Goal: Task Accomplishment & Management: Use online tool/utility

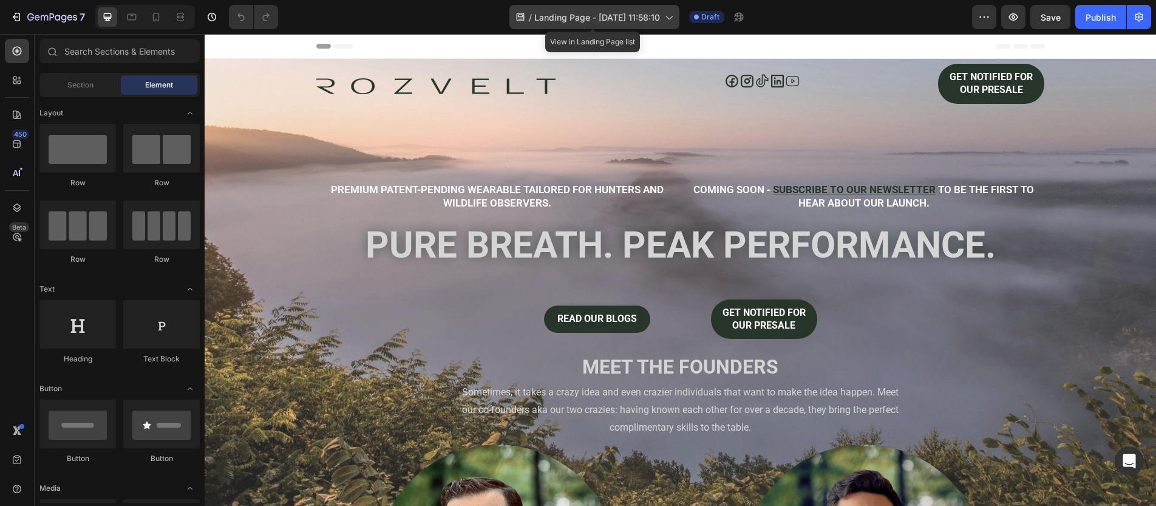
click at [578, 21] on span "Landing Page - Jul 19, 11:58:10" at bounding box center [597, 17] width 126 height 13
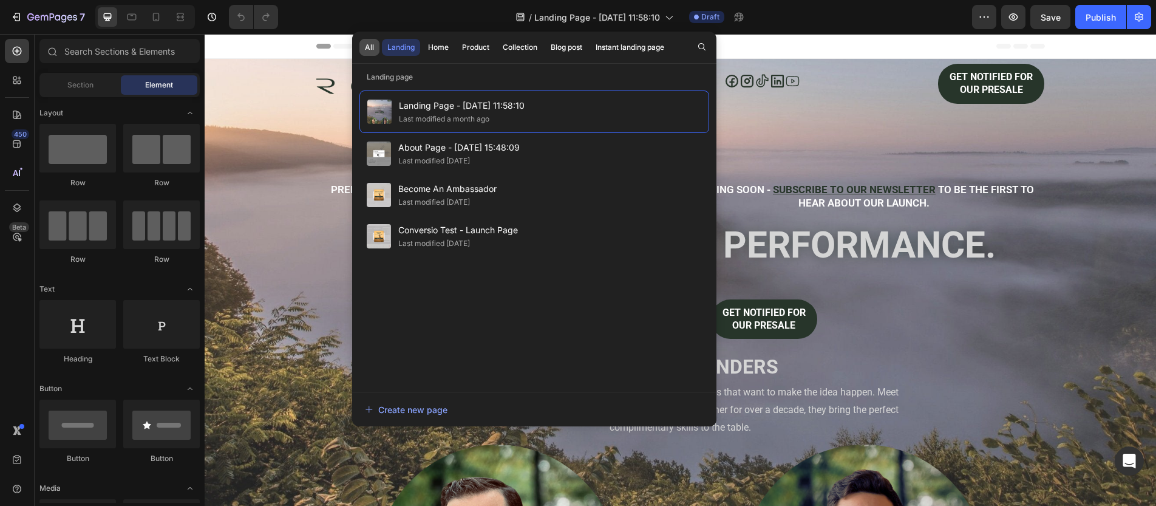
click at [372, 42] on div "All" at bounding box center [369, 47] width 9 height 11
click at [432, 43] on div "Home" at bounding box center [438, 47] width 21 height 11
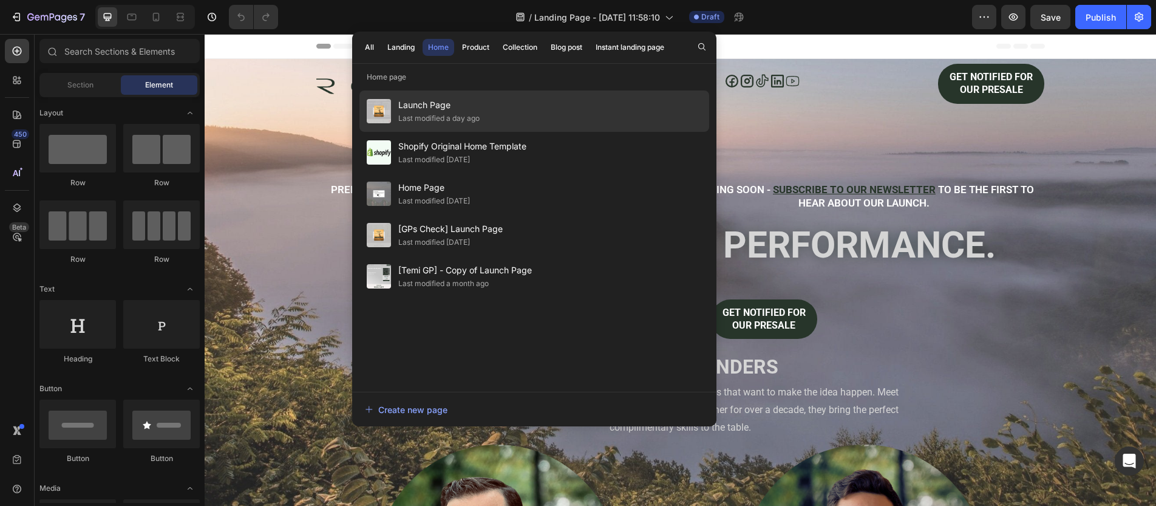
click at [426, 109] on span "Launch Page" at bounding box center [438, 105] width 81 height 15
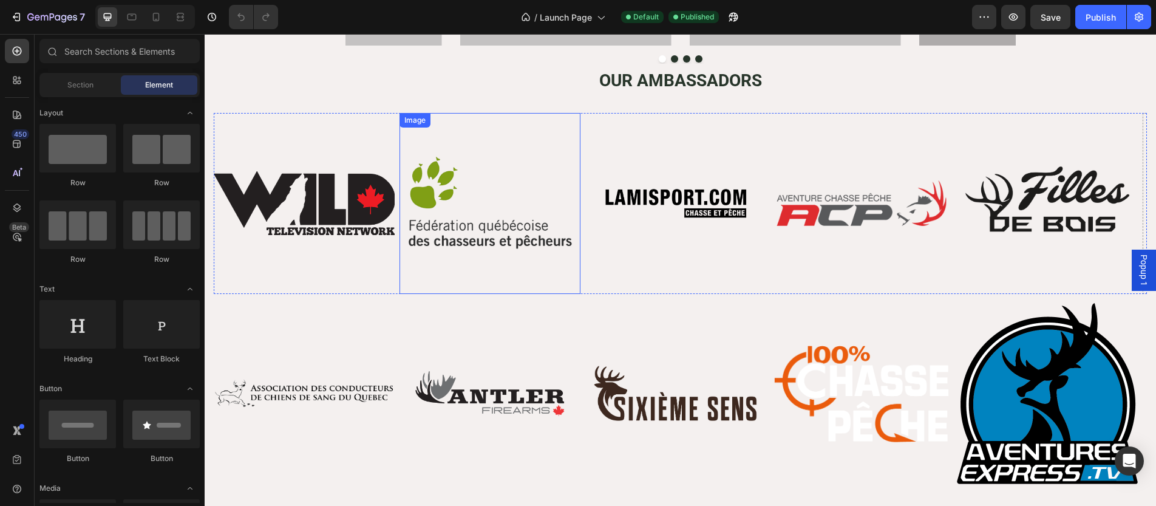
scroll to position [3732, 0]
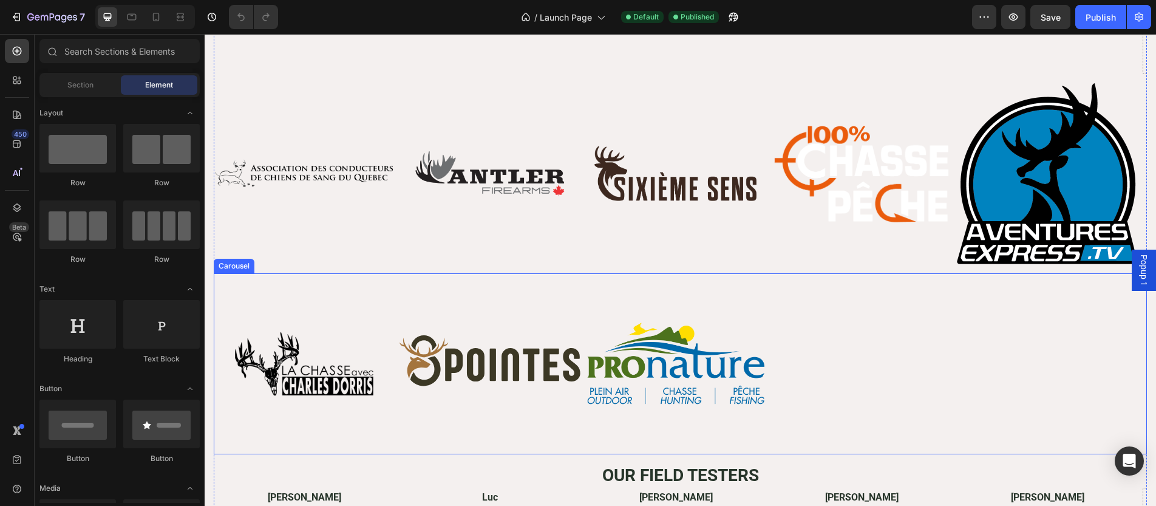
click at [822, 335] on div "Image Image Image" at bounding box center [681, 363] width 934 height 181
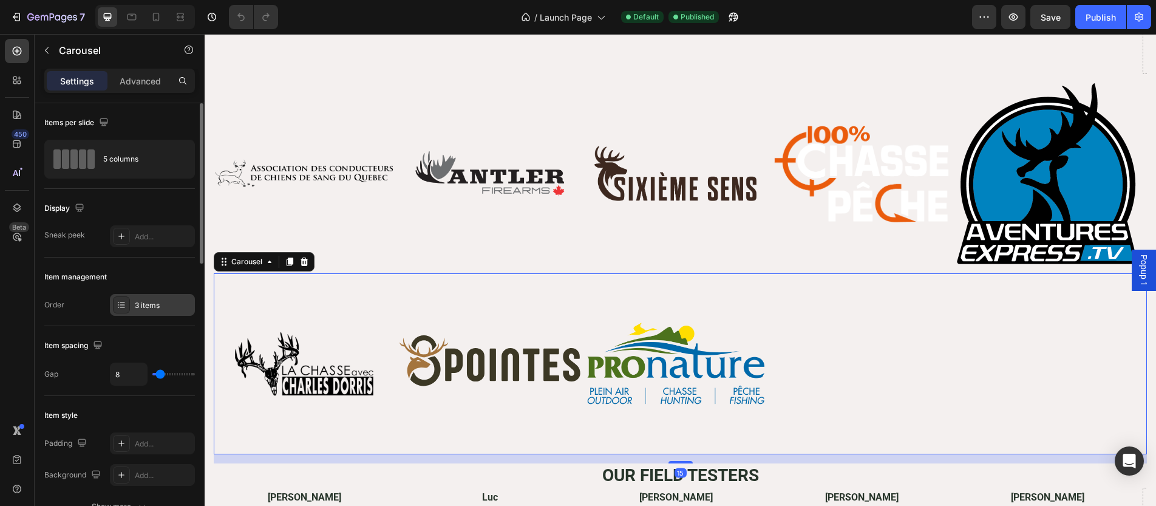
click at [147, 312] on div "3 items" at bounding box center [152, 305] width 85 height 22
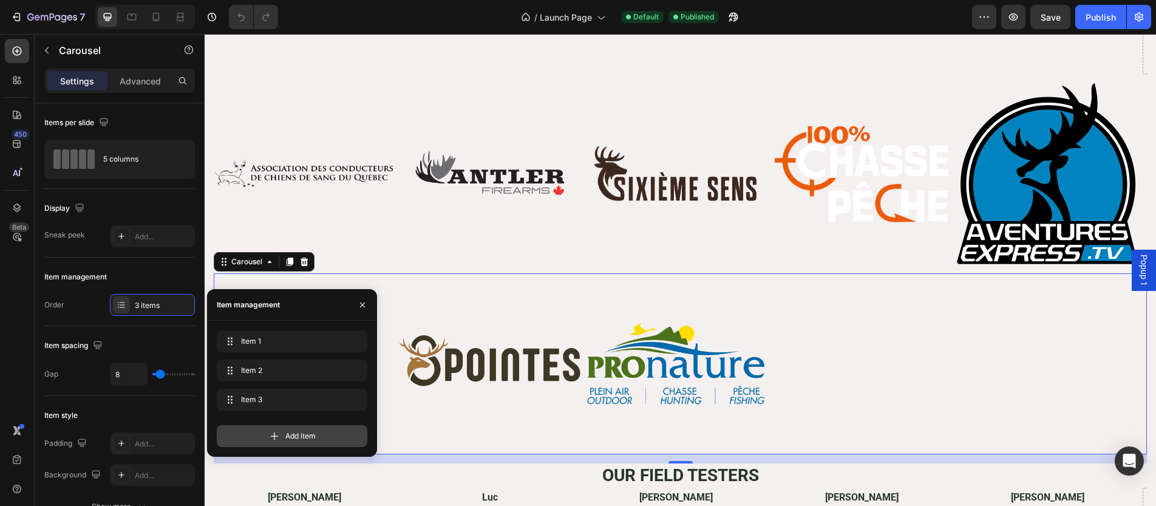
click at [287, 433] on span "Add item" at bounding box center [300, 436] width 30 height 11
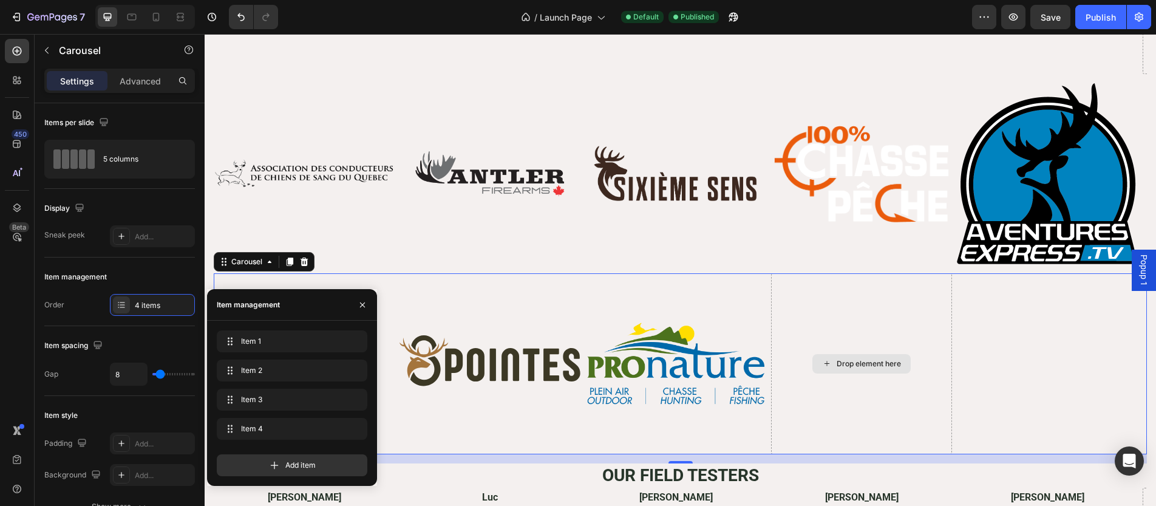
click at [843, 384] on div "Drop element here" at bounding box center [861, 363] width 181 height 181
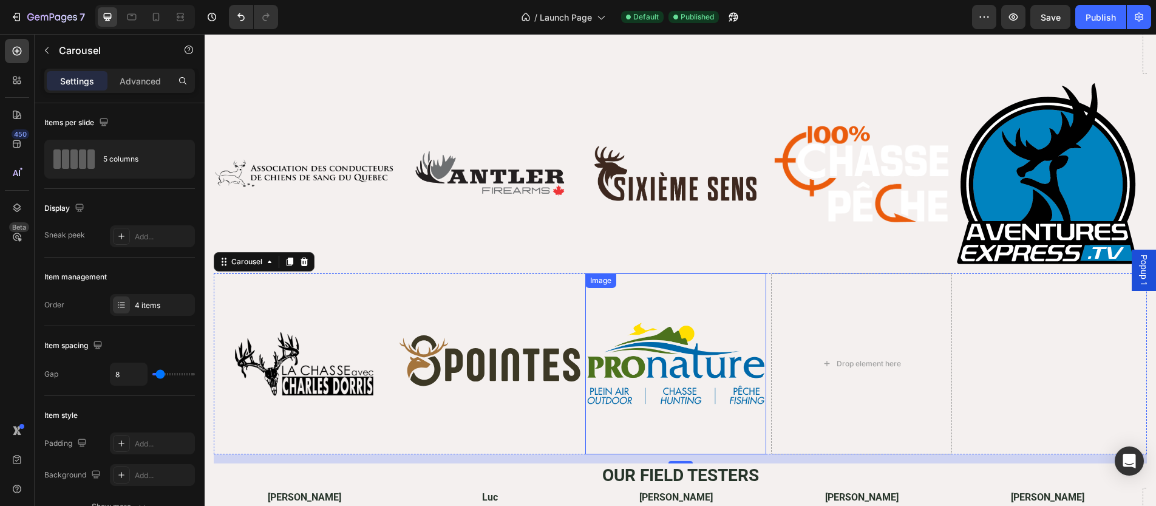
click at [651, 350] on img at bounding box center [675, 363] width 181 height 181
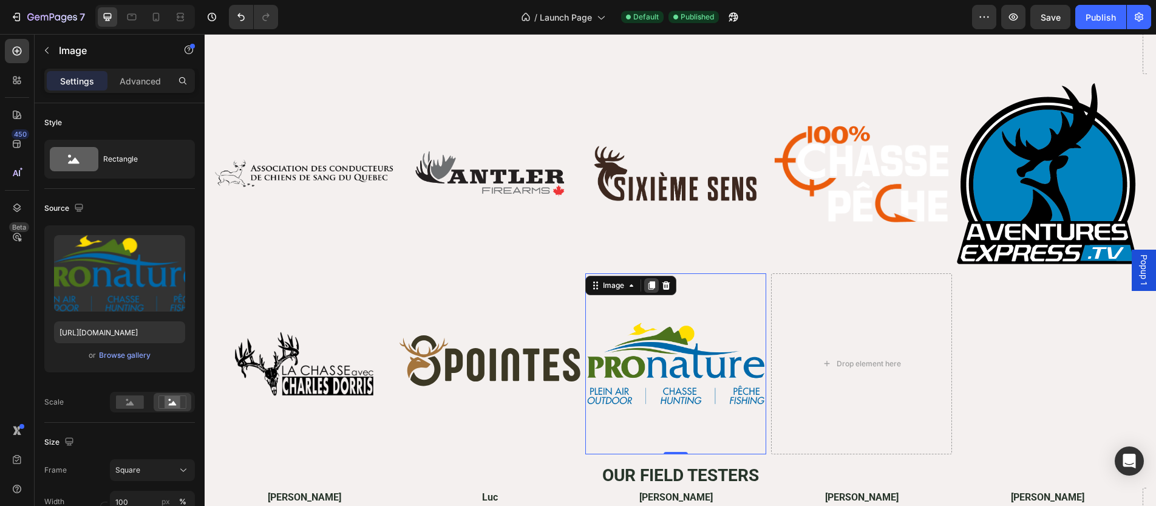
click at [652, 288] on icon at bounding box center [652, 286] width 10 height 10
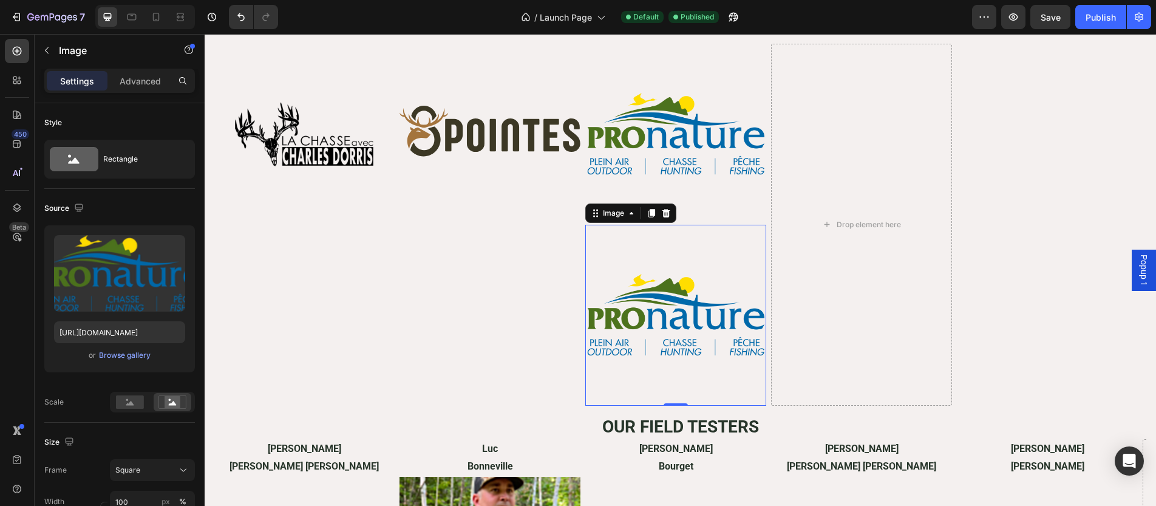
scroll to position [4109, 0]
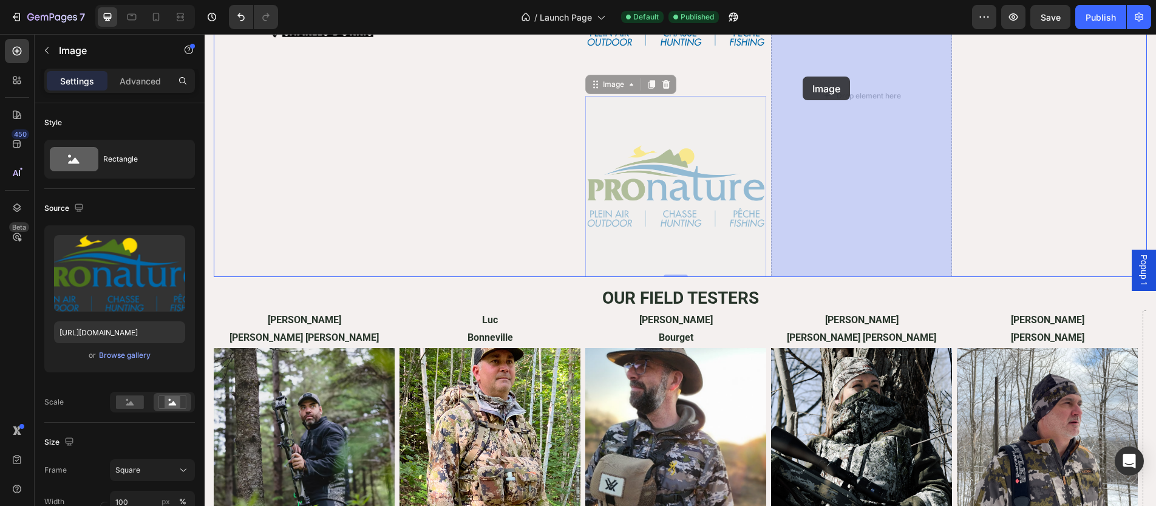
drag, startPoint x: 598, startPoint y: 59, endPoint x: 803, endPoint y: 77, distance: 206.0
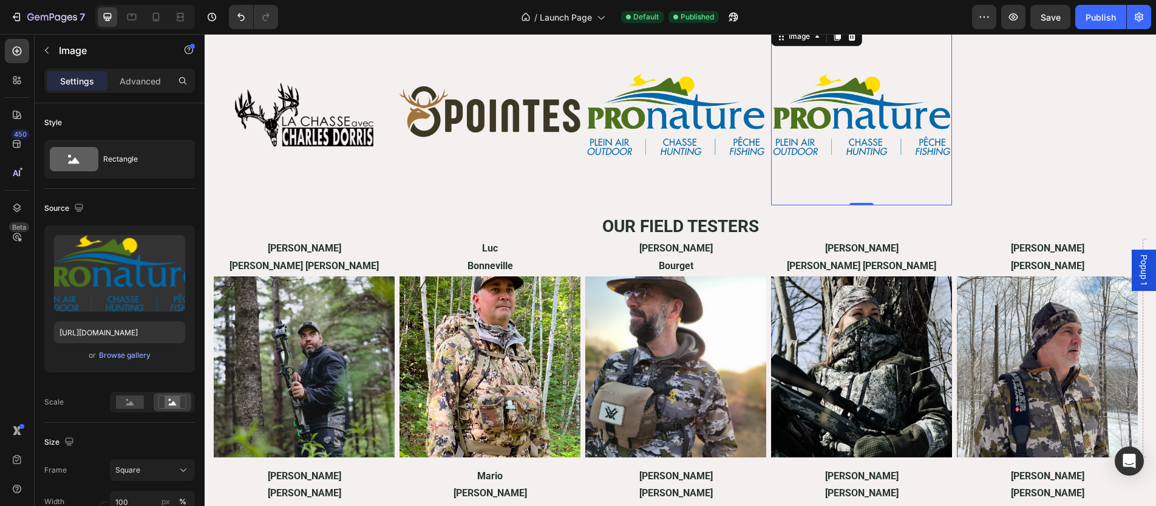
scroll to position [3847, 0]
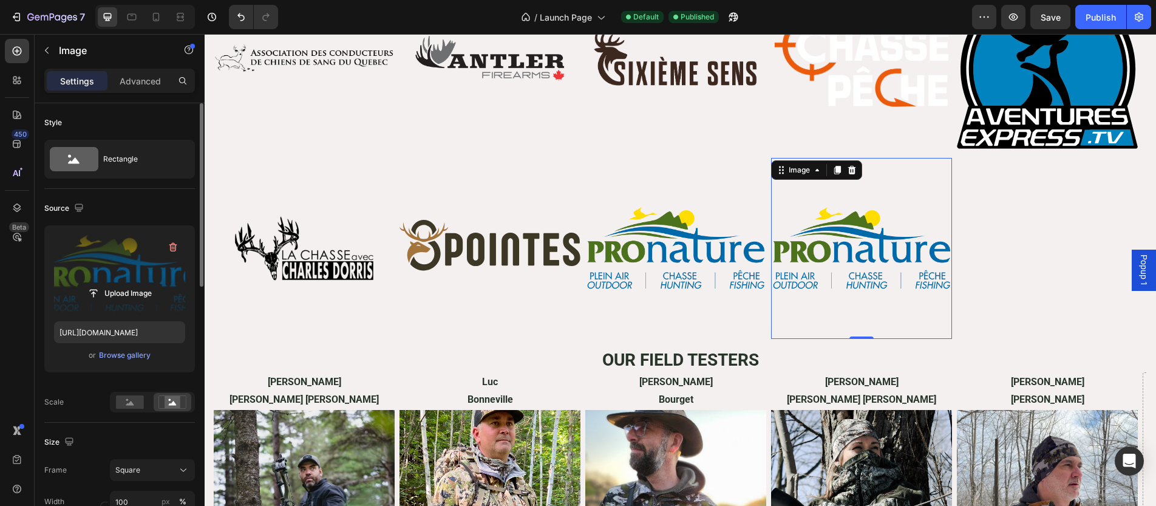
click at [117, 264] on label at bounding box center [119, 273] width 131 height 77
click at [117, 283] on input "file" at bounding box center [120, 293] width 84 height 21
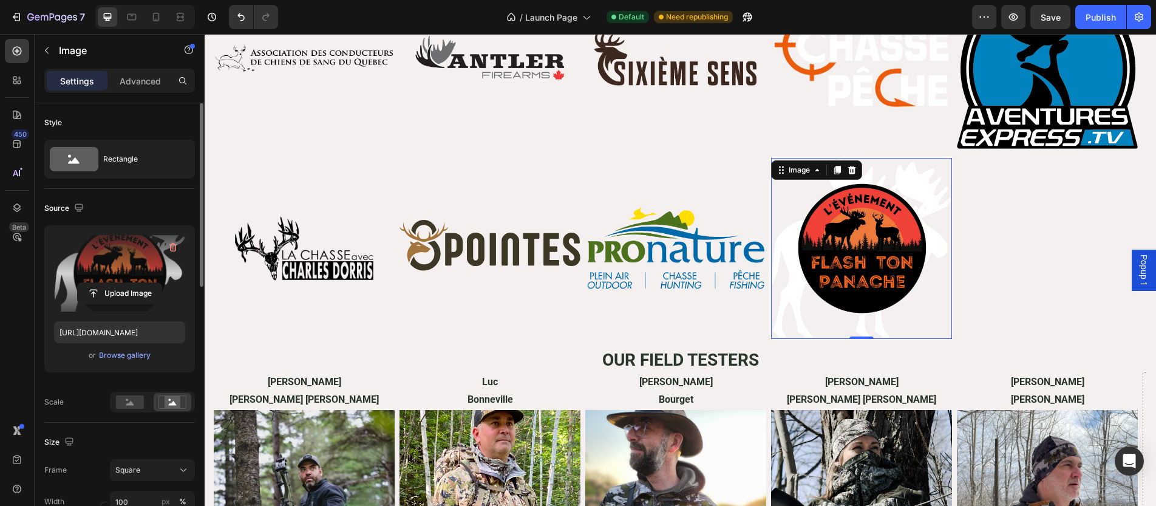
click at [128, 248] on label at bounding box center [119, 273] width 131 height 77
click at [128, 283] on input "file" at bounding box center [120, 293] width 84 height 21
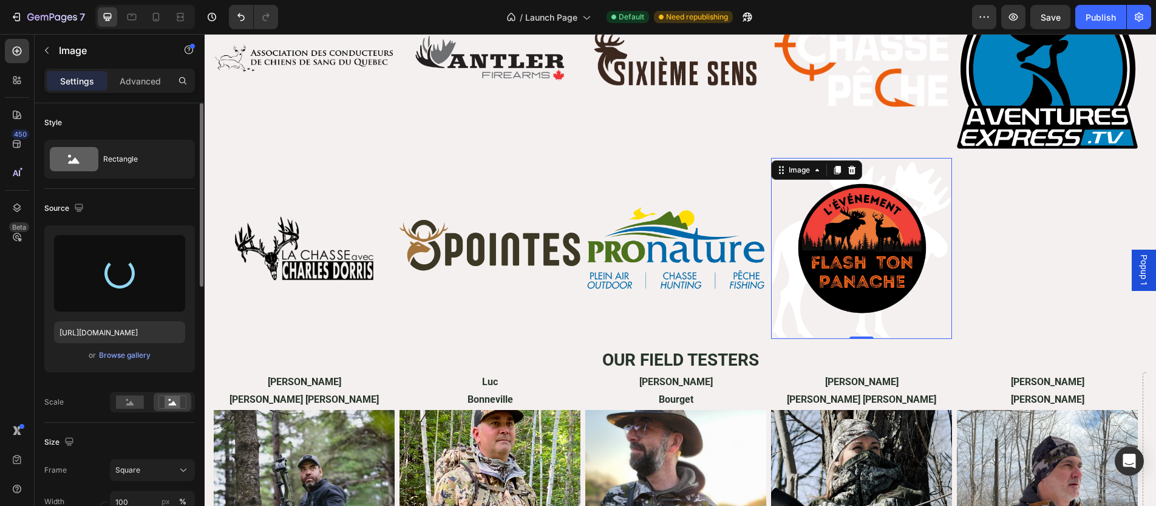
type input "[URL][DOMAIN_NAME]"
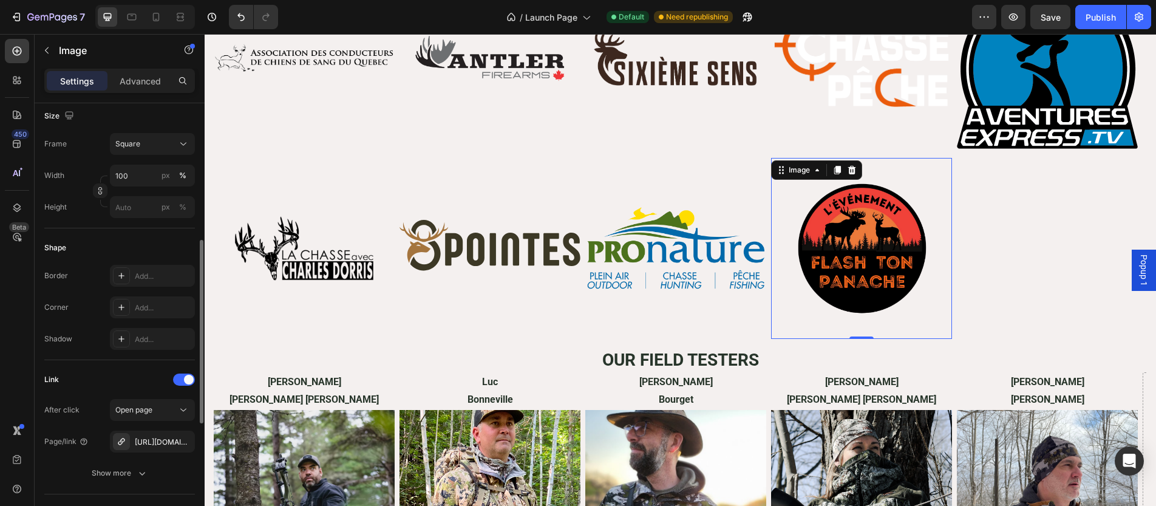
scroll to position [329, 0]
click at [148, 443] on div "[URL][DOMAIN_NAME]" at bounding box center [152, 439] width 35 height 11
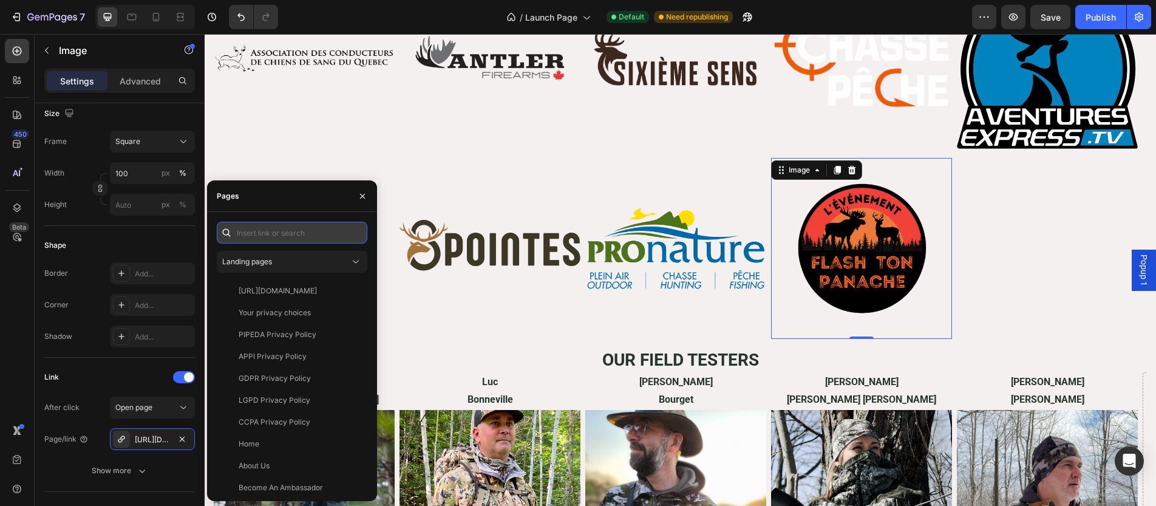
click at [279, 238] on input "text" at bounding box center [292, 233] width 151 height 22
paste input "[URL][DOMAIN_NAME]"
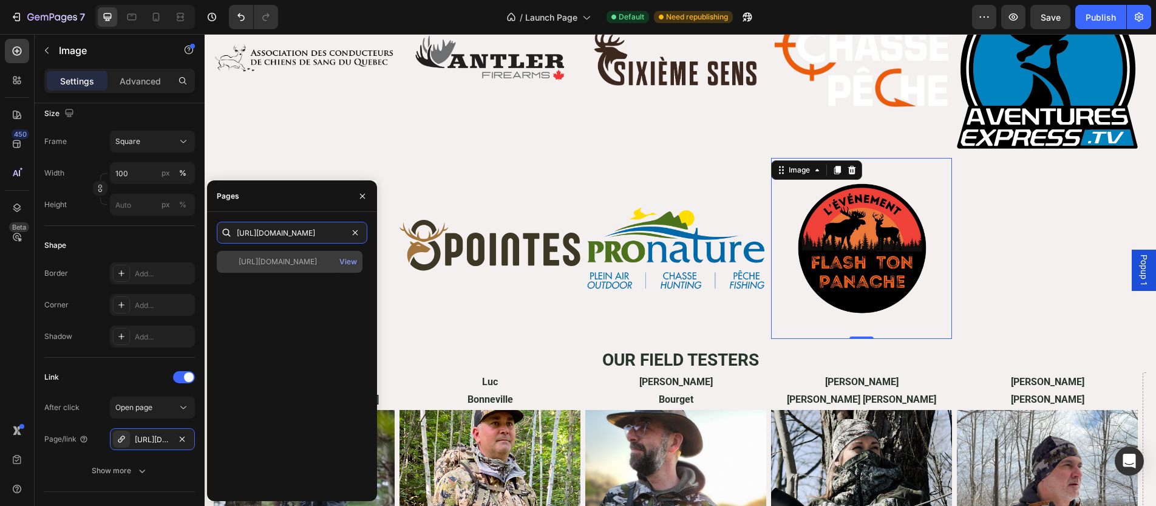
type input "[URL][DOMAIN_NAME]"
click at [283, 260] on div "[URL][DOMAIN_NAME]" at bounding box center [278, 261] width 78 height 11
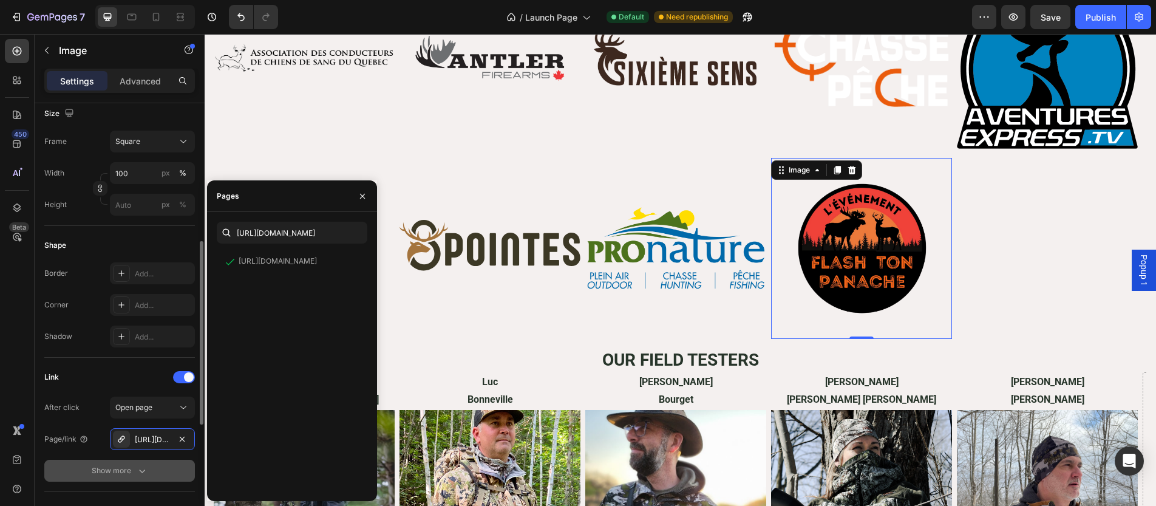
click at [128, 472] on div "Show more" at bounding box center [120, 471] width 56 height 12
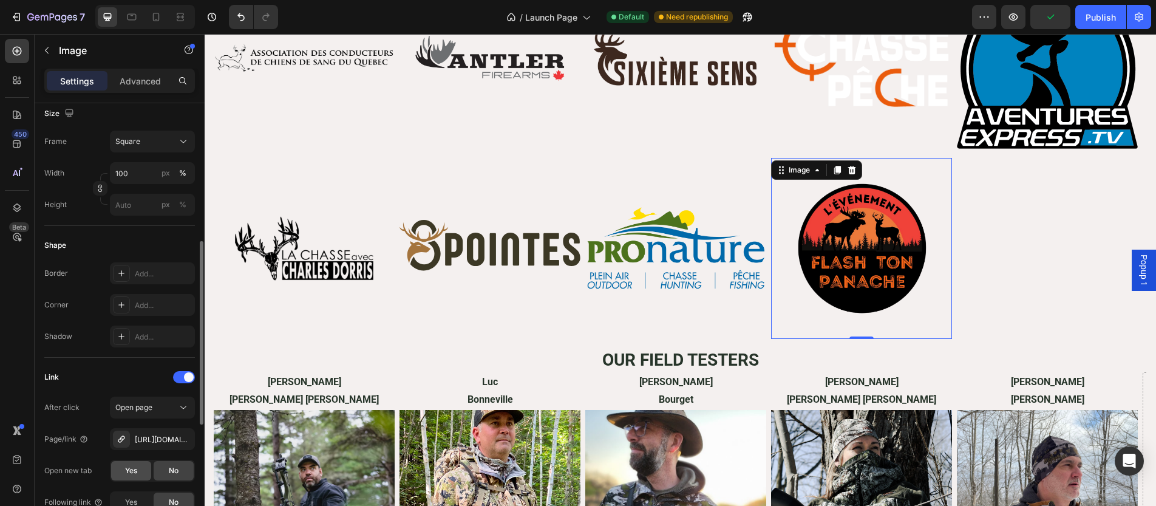
click at [124, 476] on div "Yes" at bounding box center [131, 470] width 40 height 19
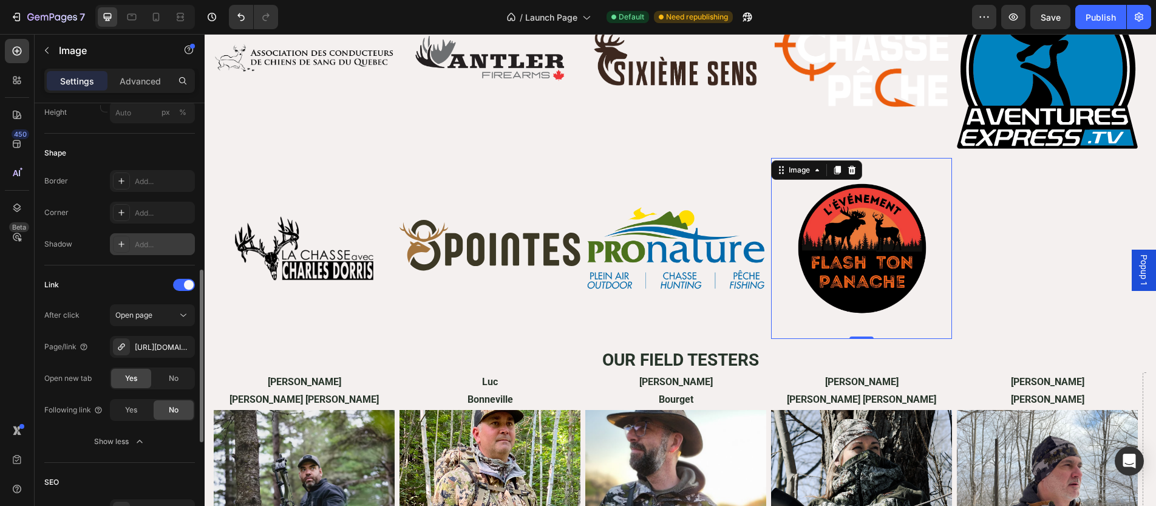
scroll to position [508, 0]
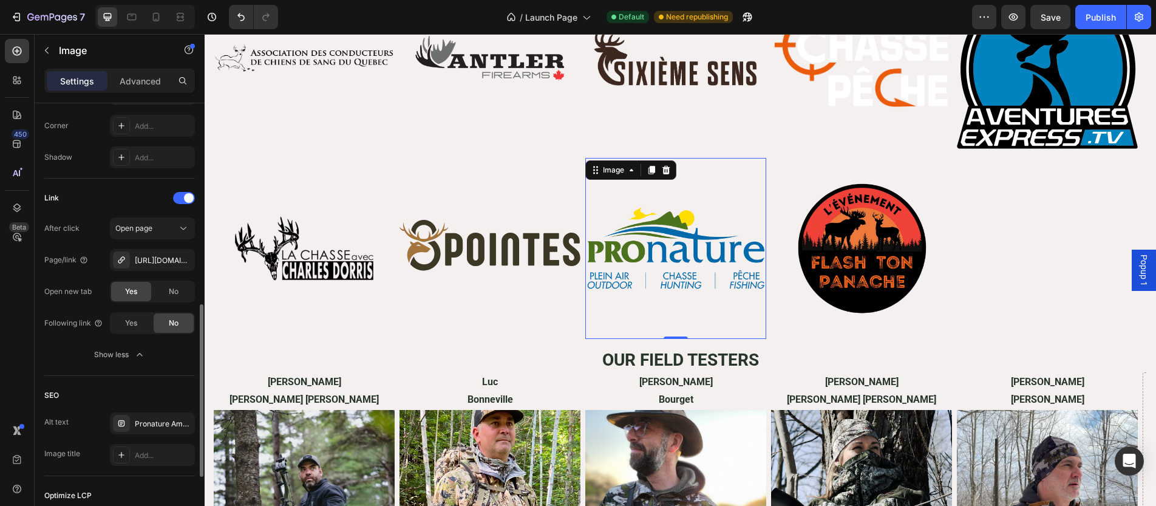
click at [654, 249] on img at bounding box center [675, 248] width 181 height 181
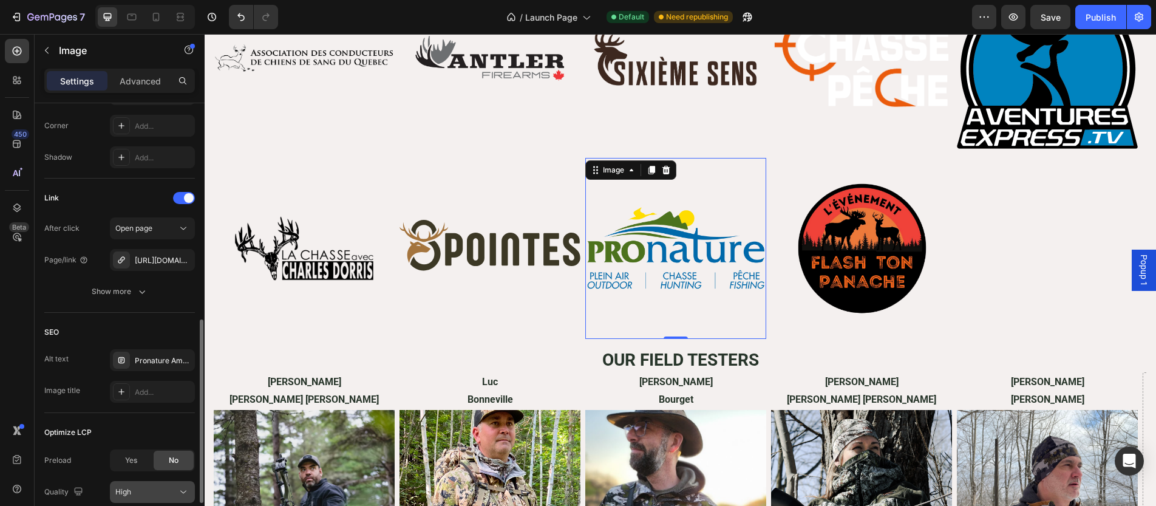
scroll to position [526, 0]
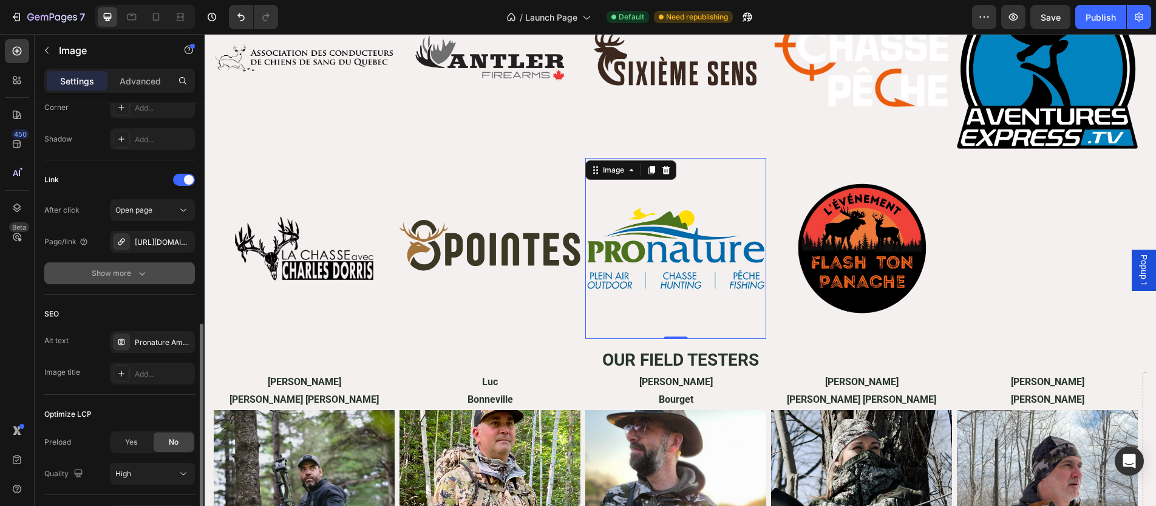
click at [135, 277] on div "Show more" at bounding box center [120, 273] width 56 height 12
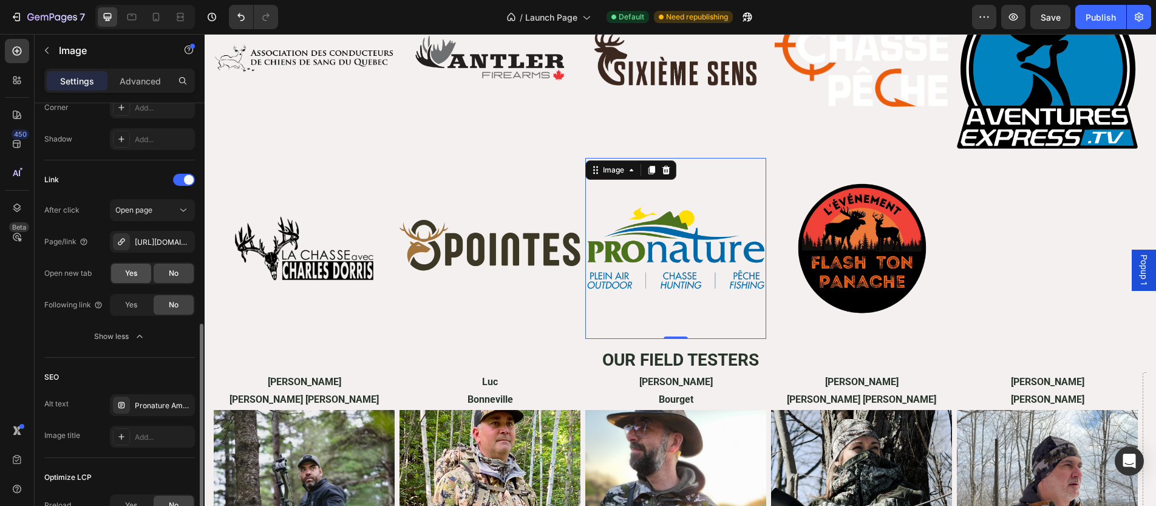
click at [125, 268] on span "Yes" at bounding box center [131, 273] width 12 height 11
click at [490, 254] on img at bounding box center [490, 248] width 181 height 181
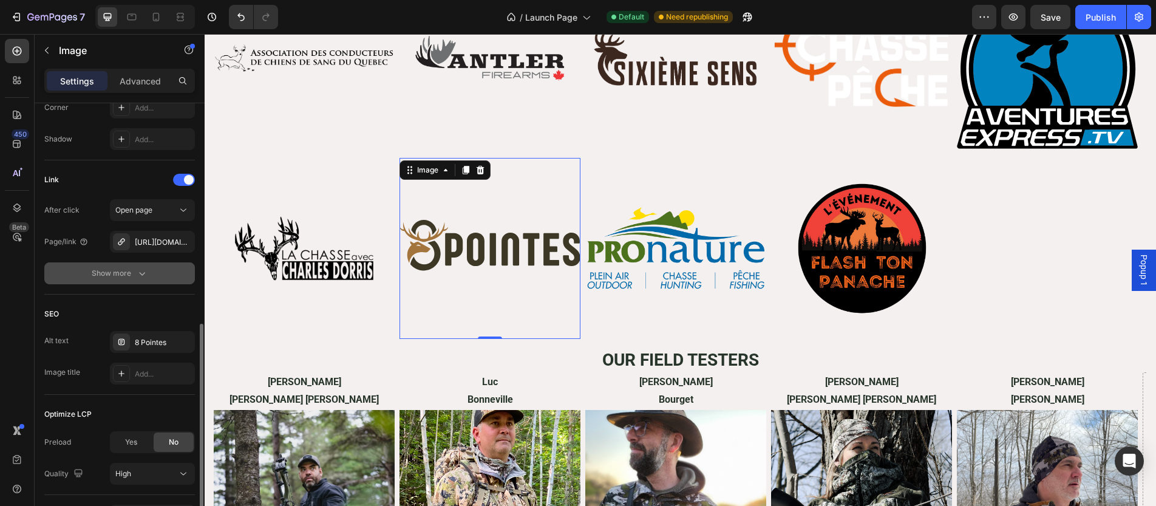
click at [149, 271] on button "Show more" at bounding box center [119, 273] width 151 height 22
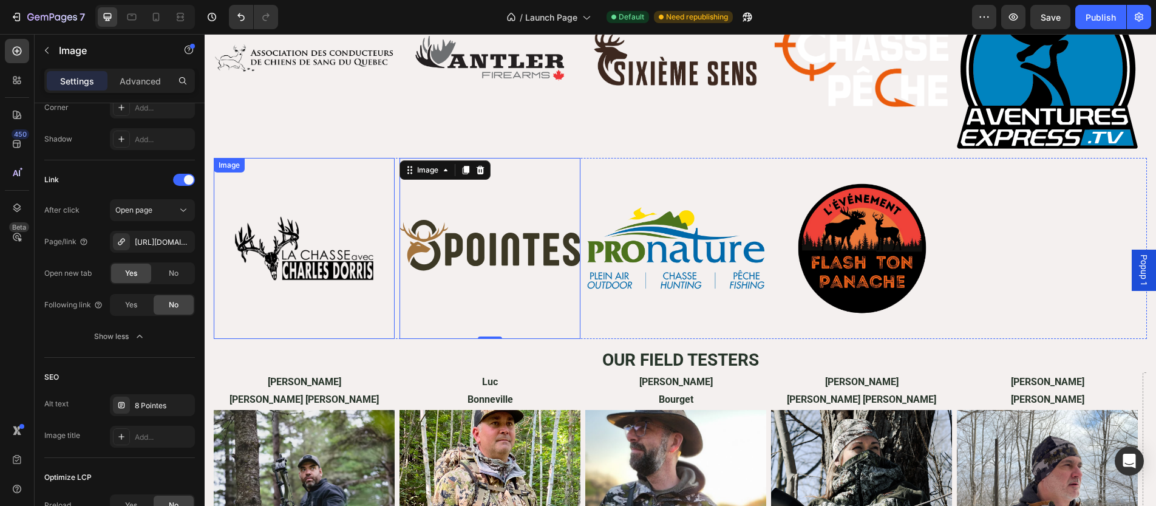
click at [332, 223] on img at bounding box center [304, 248] width 181 height 181
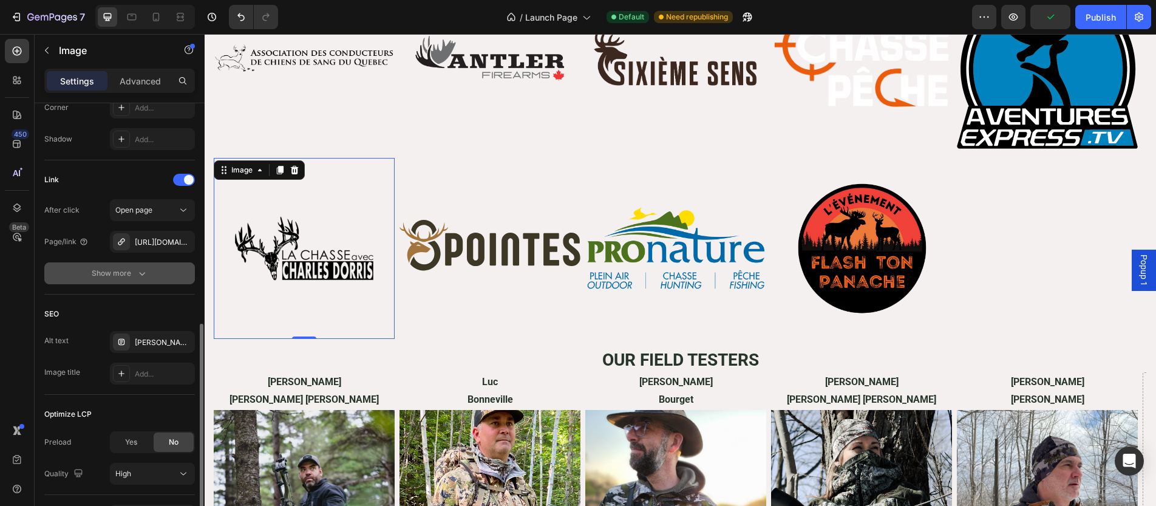
click at [176, 273] on button "Show more" at bounding box center [119, 273] width 151 height 22
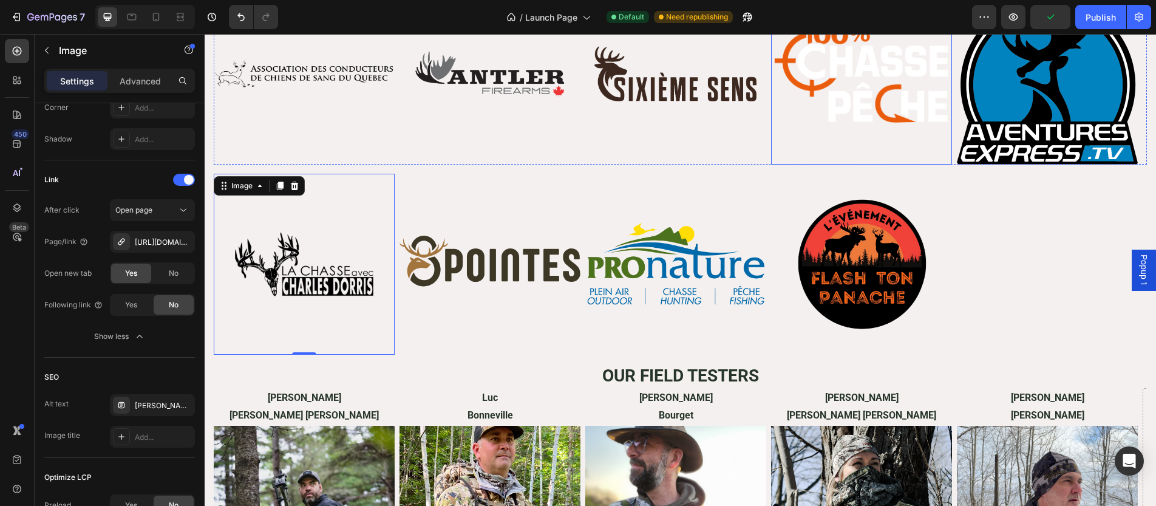
scroll to position [3823, 0]
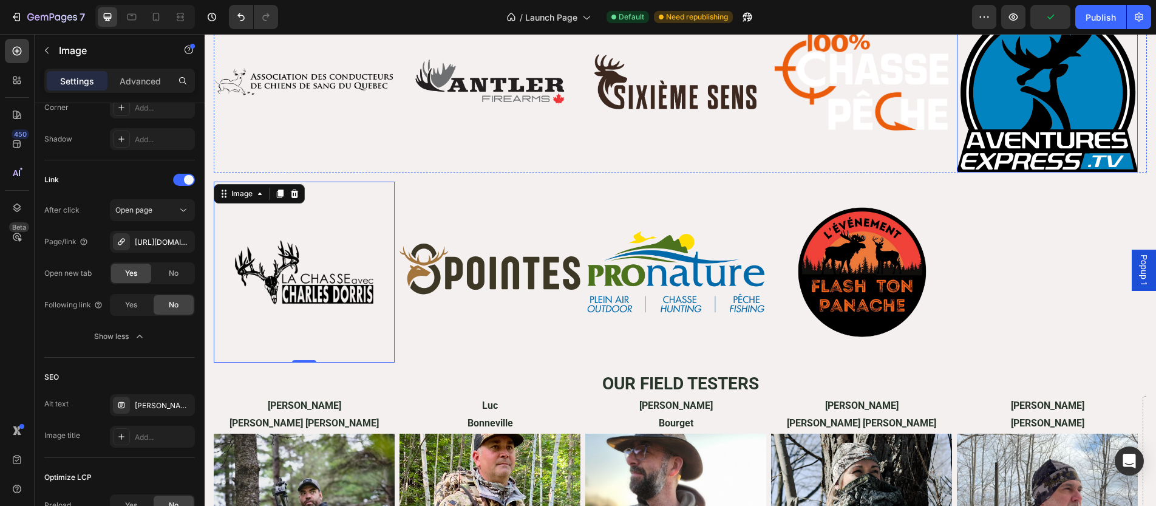
click at [1010, 130] on img at bounding box center [1047, 81] width 181 height 181
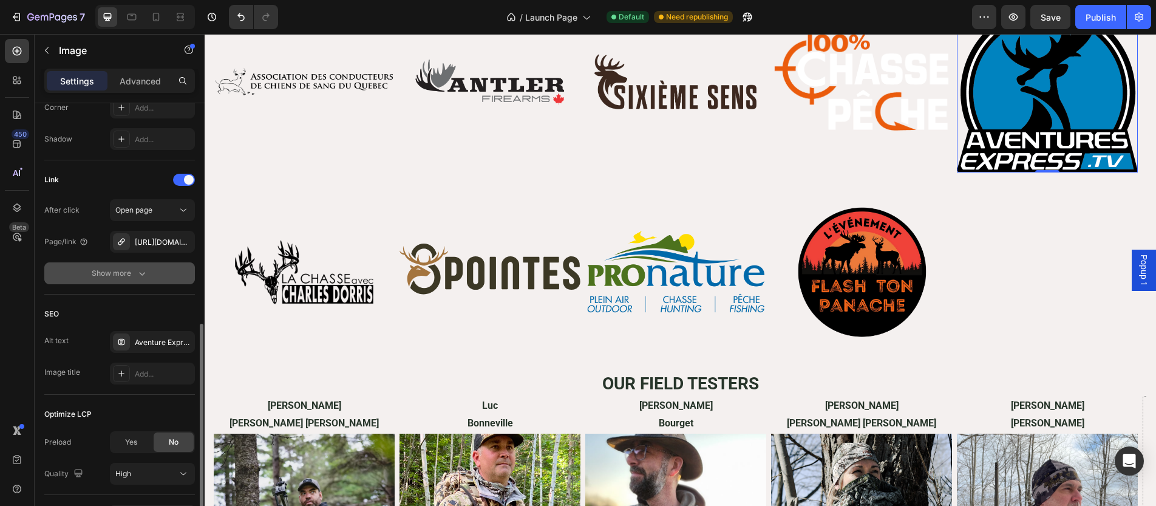
click at [137, 268] on icon "button" at bounding box center [142, 273] width 12 height 12
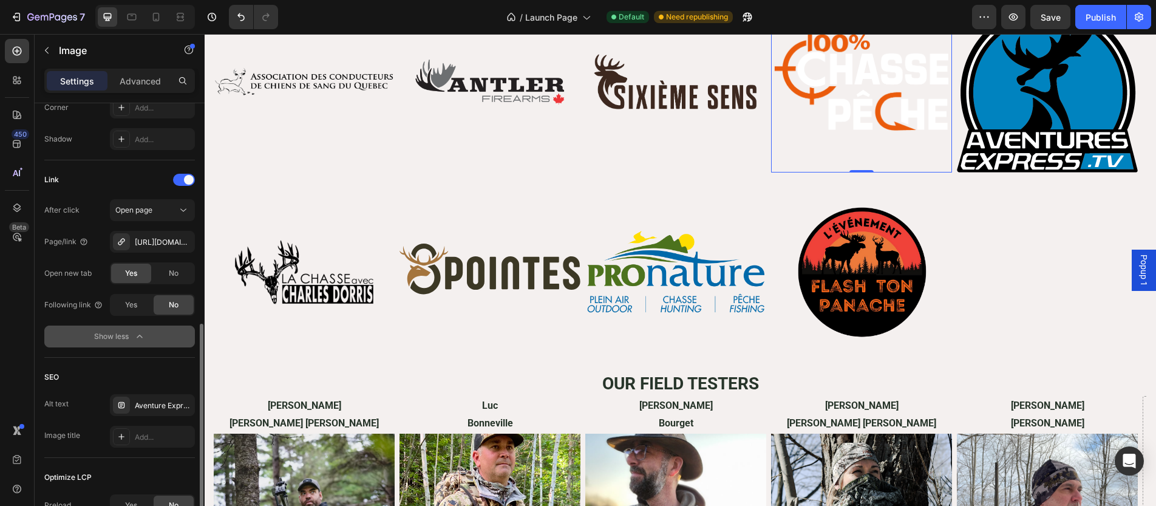
click at [832, 114] on img at bounding box center [861, 81] width 181 height 181
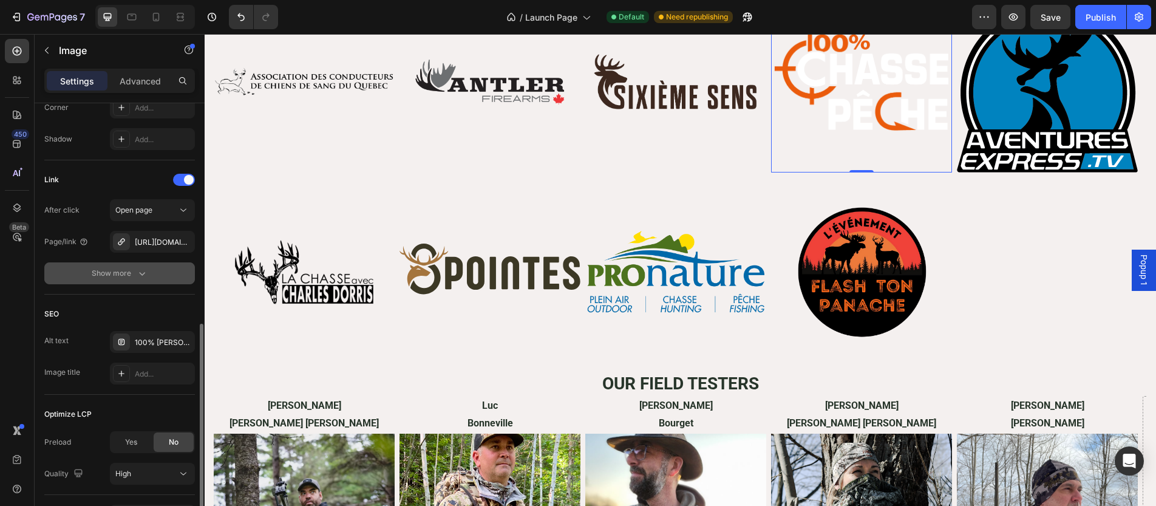
click at [106, 269] on div "Show more" at bounding box center [120, 273] width 56 height 12
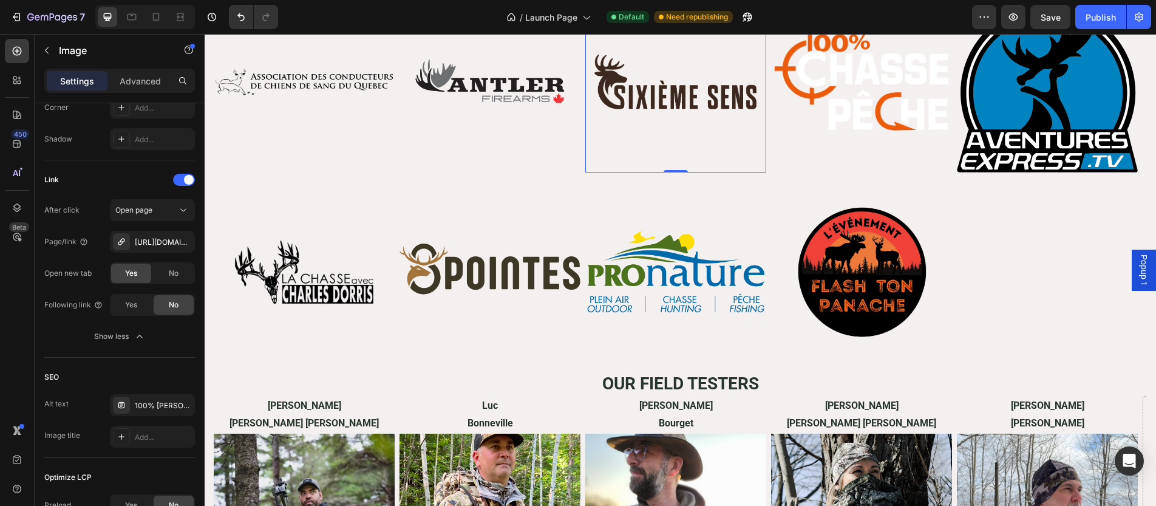
click at [620, 97] on img at bounding box center [675, 81] width 181 height 181
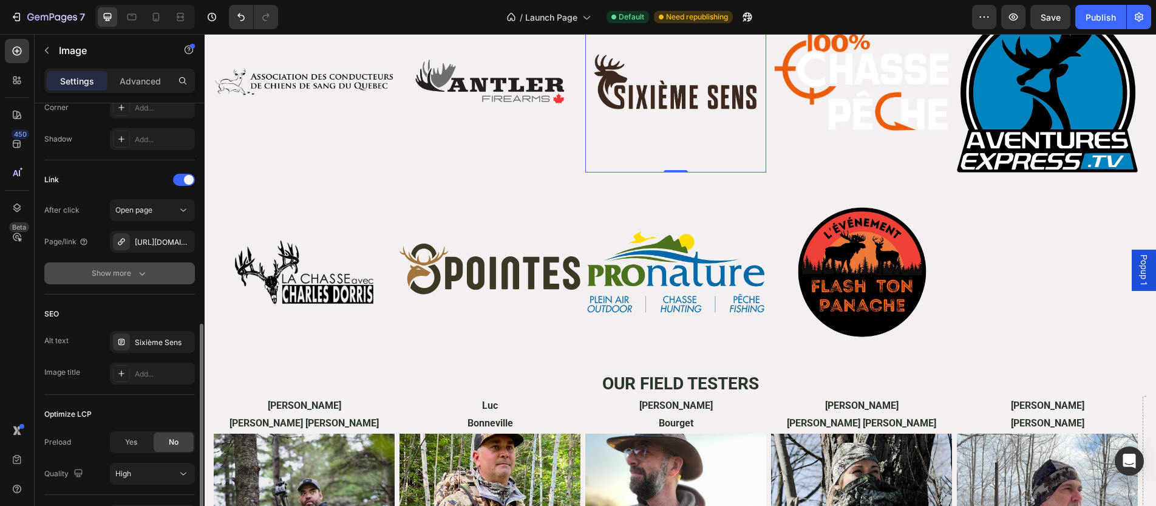
click at [136, 271] on icon "button" at bounding box center [142, 273] width 12 height 12
click at [500, 84] on img at bounding box center [490, 81] width 181 height 181
click at [136, 276] on icon "button" at bounding box center [142, 273] width 12 height 12
click at [321, 125] on img at bounding box center [304, 81] width 181 height 181
click at [104, 268] on div "Show more" at bounding box center [120, 273] width 56 height 12
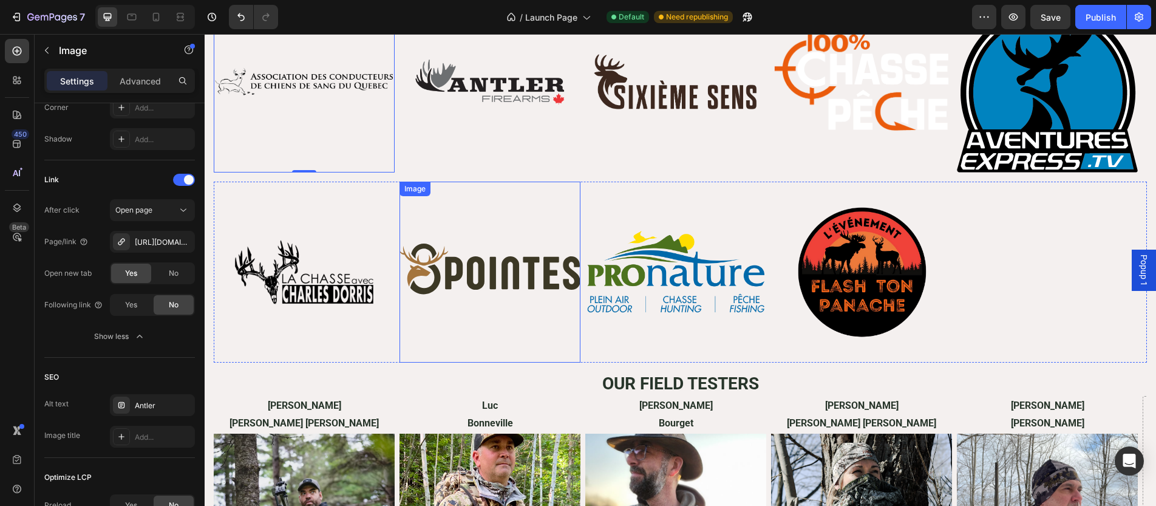
scroll to position [3442, 0]
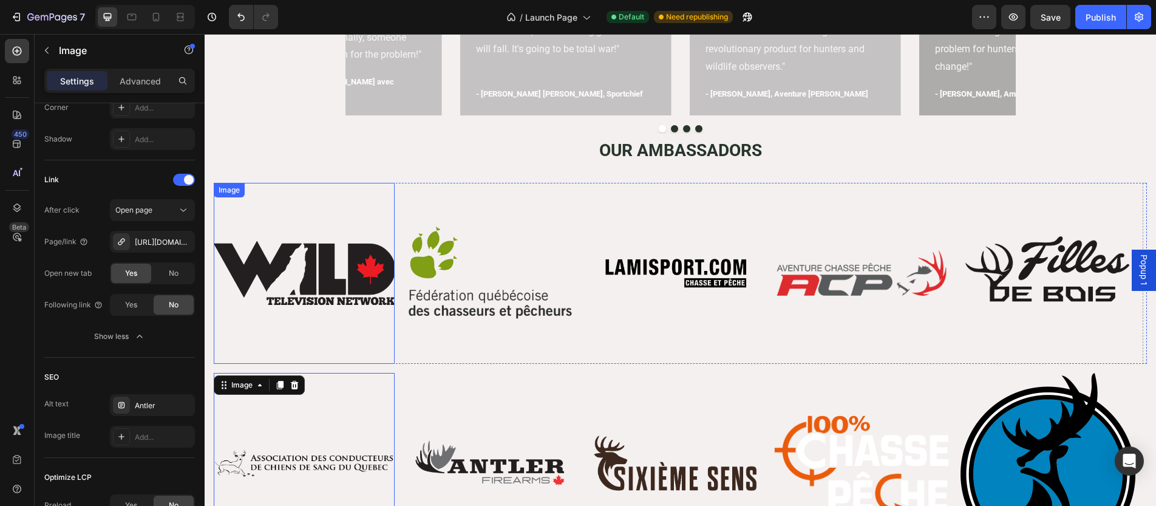
click at [322, 302] on img at bounding box center [304, 273] width 181 height 181
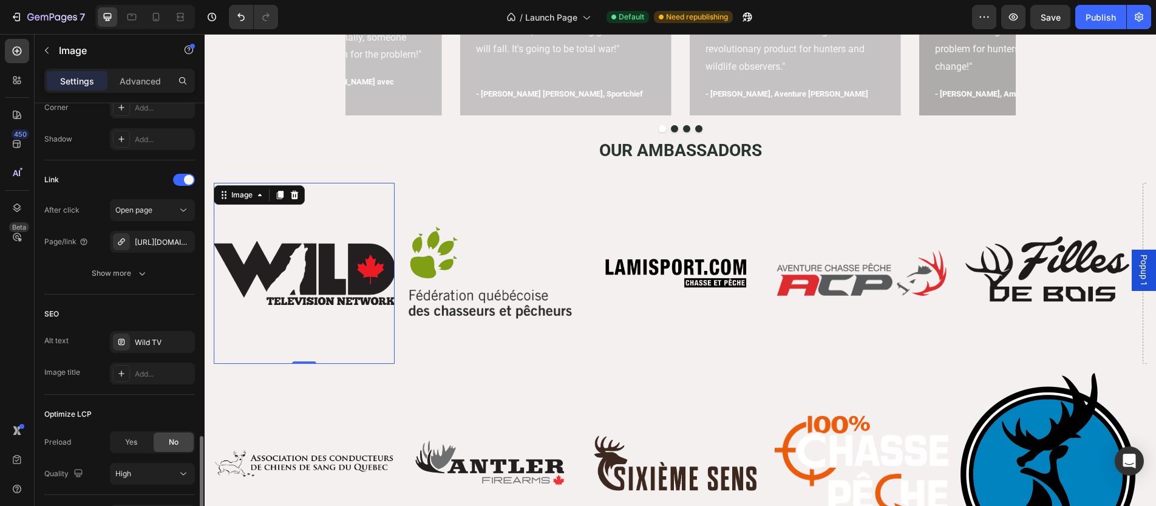
scroll to position [605, 0]
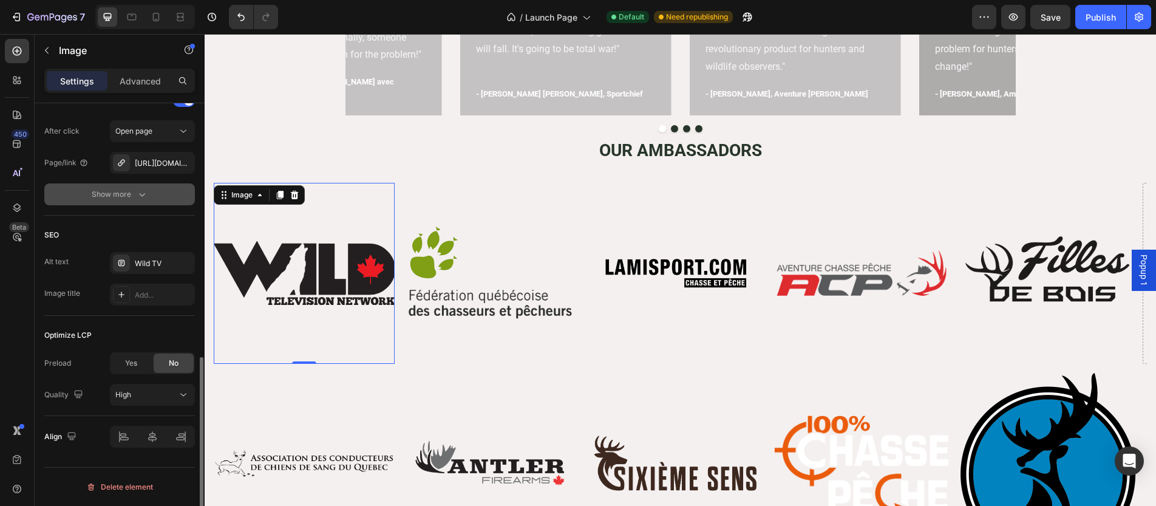
click at [128, 189] on div "Show more" at bounding box center [120, 194] width 56 height 12
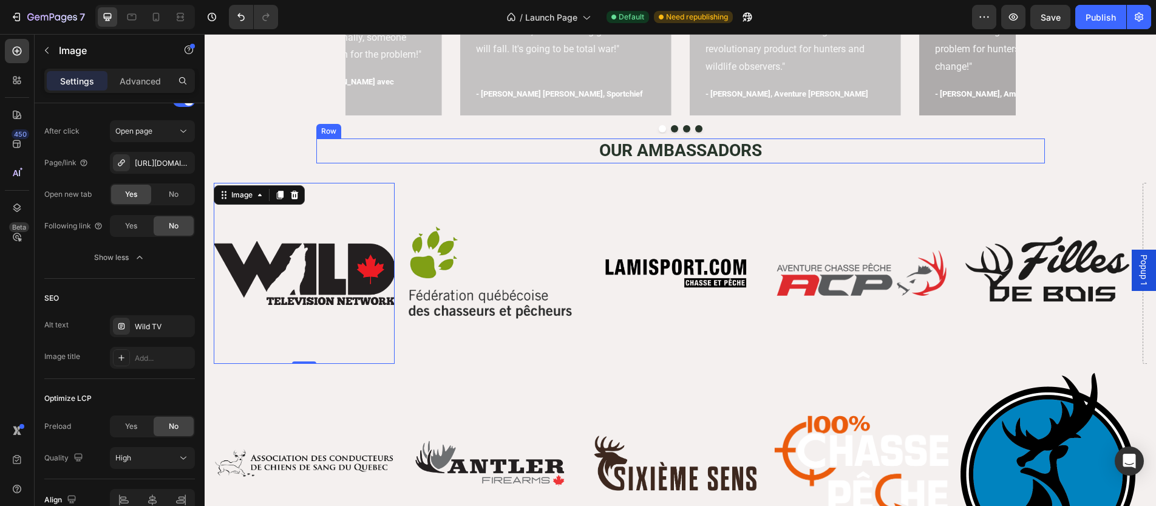
scroll to position [3425, 0]
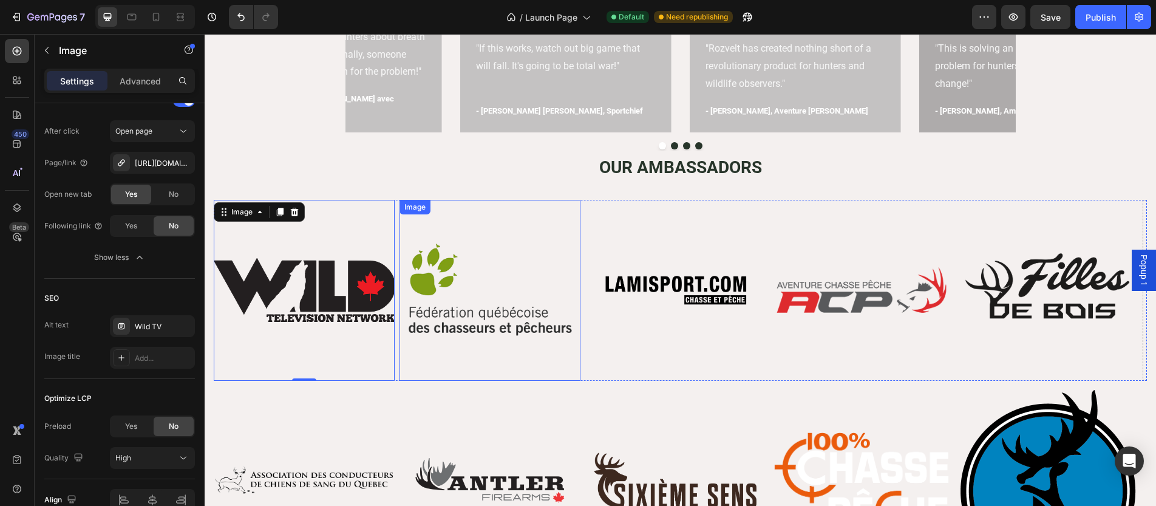
click at [497, 297] on img at bounding box center [490, 290] width 181 height 181
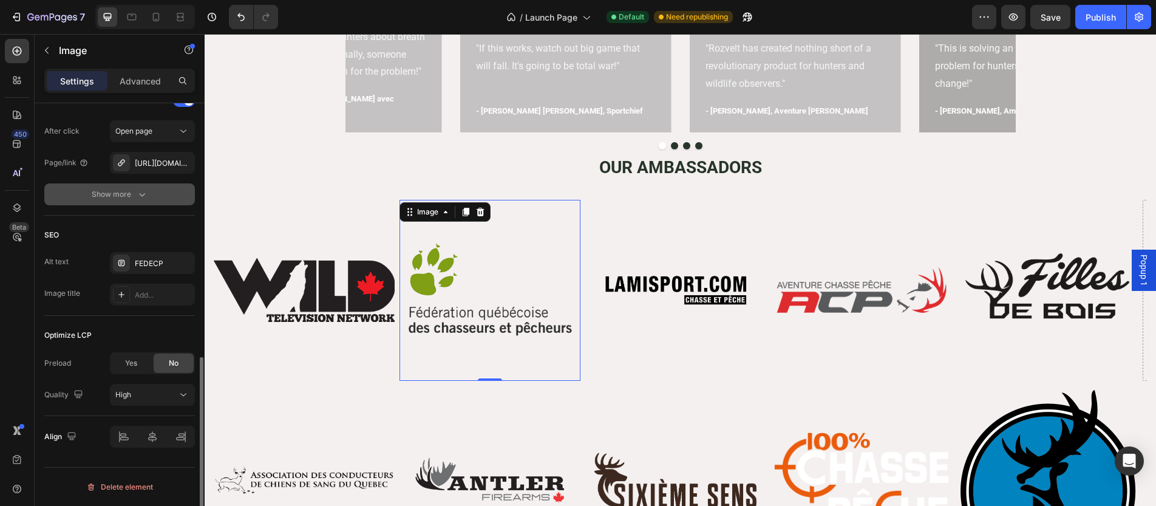
click at [114, 195] on div "Show more" at bounding box center [120, 194] width 56 height 12
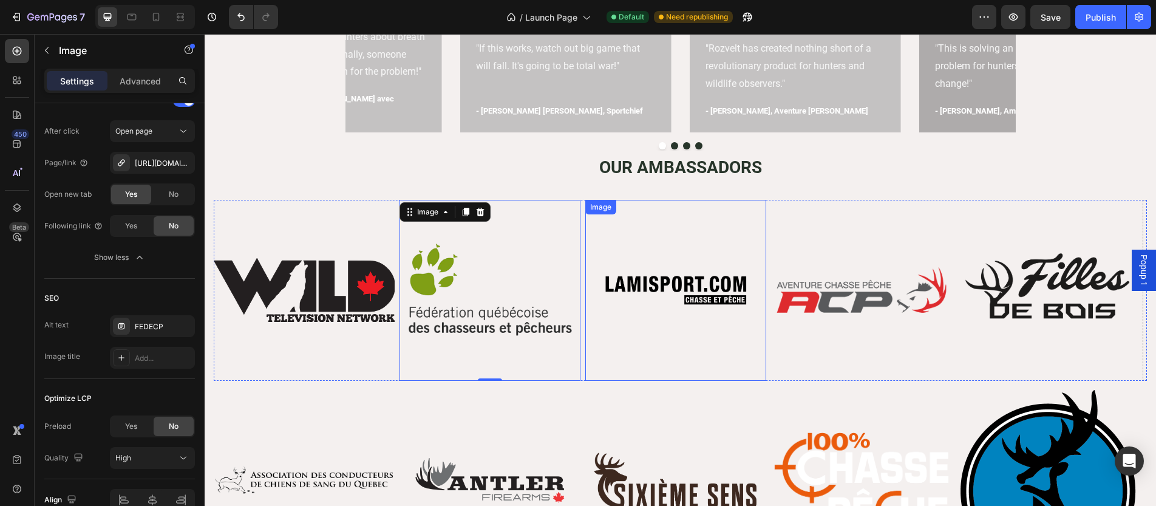
click at [689, 266] on img at bounding box center [675, 290] width 181 height 181
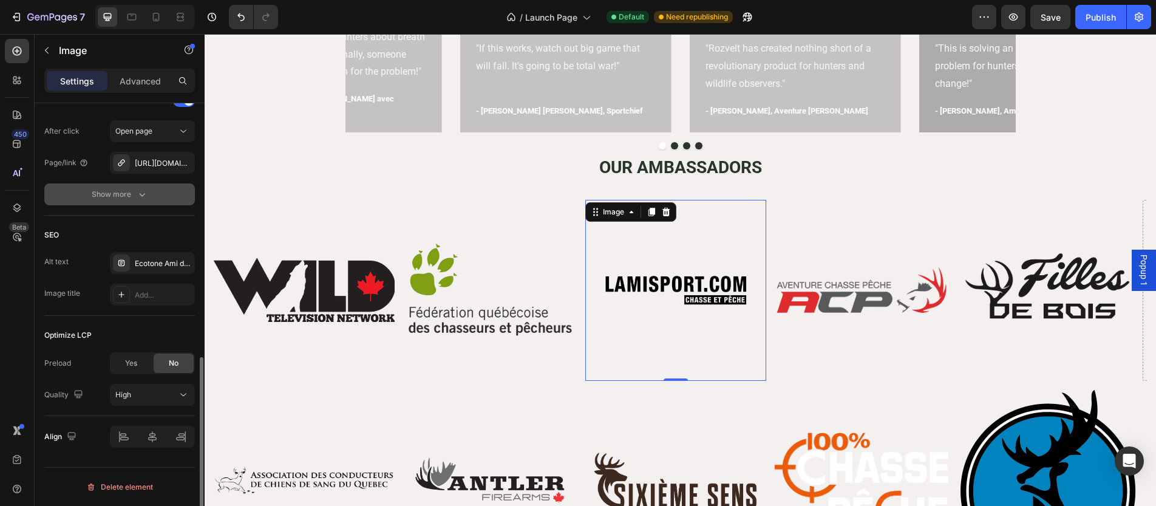
click at [78, 191] on button "Show more" at bounding box center [119, 194] width 151 height 22
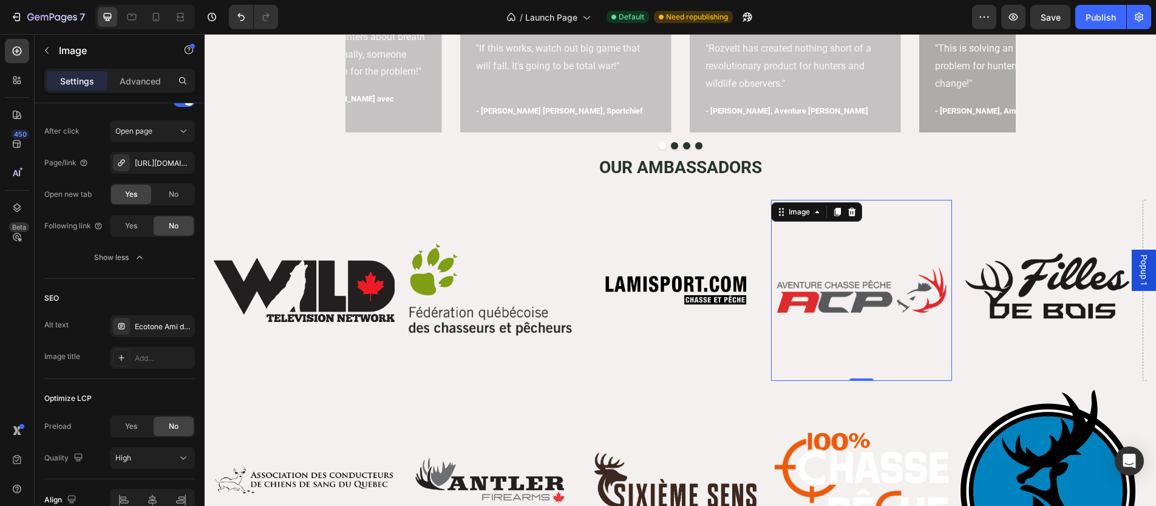
click at [838, 244] on img at bounding box center [861, 290] width 181 height 181
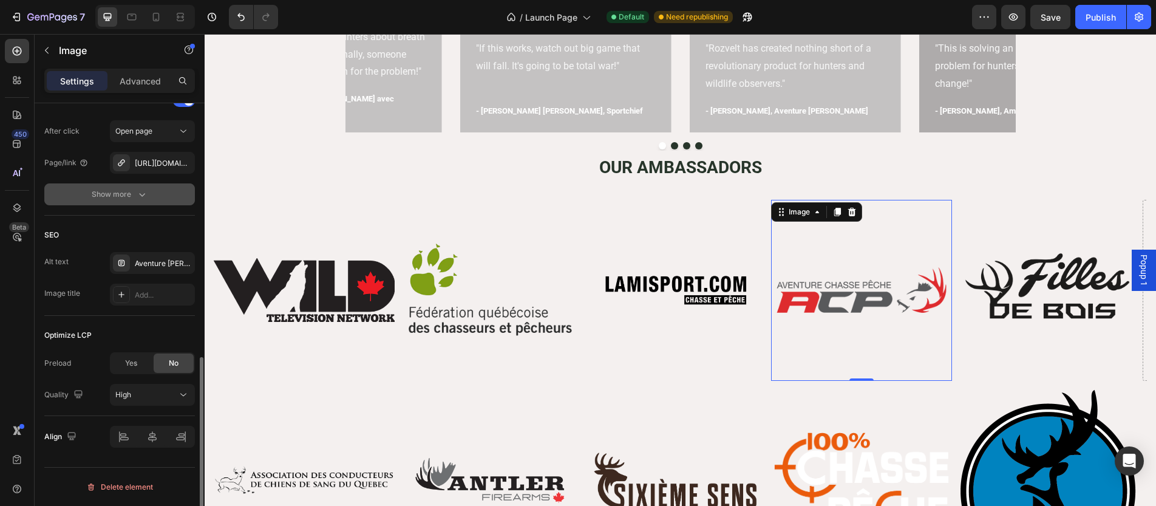
click at [114, 200] on button "Show more" at bounding box center [119, 194] width 151 height 22
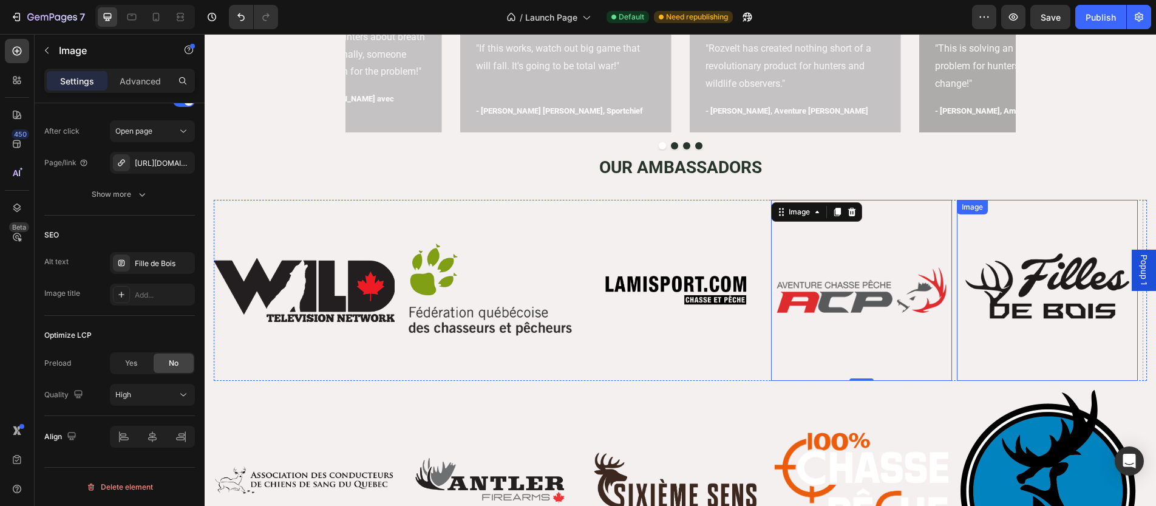
click at [1011, 261] on img at bounding box center [1047, 290] width 181 height 181
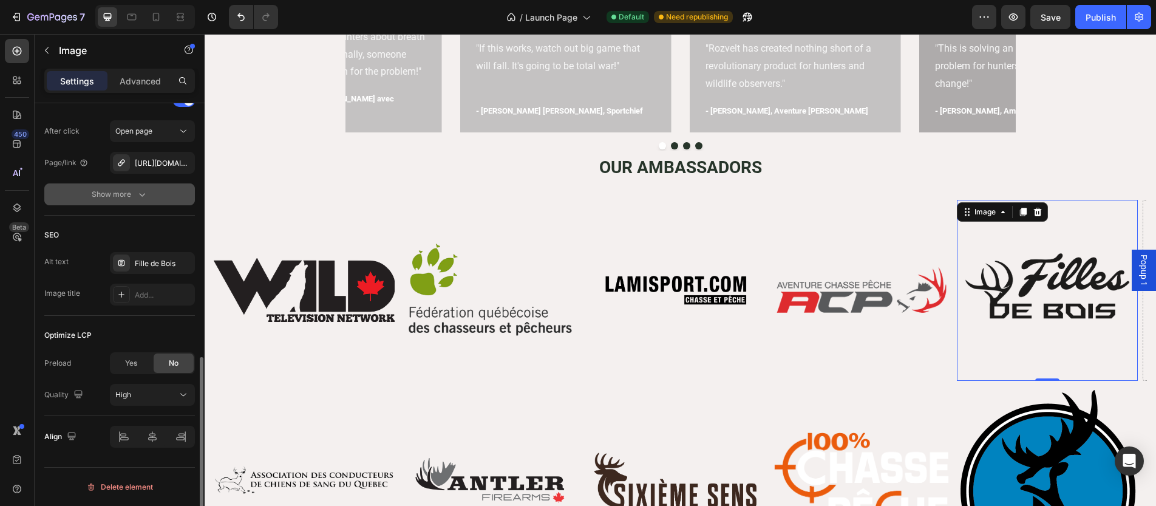
click at [89, 193] on button "Show more" at bounding box center [119, 194] width 151 height 22
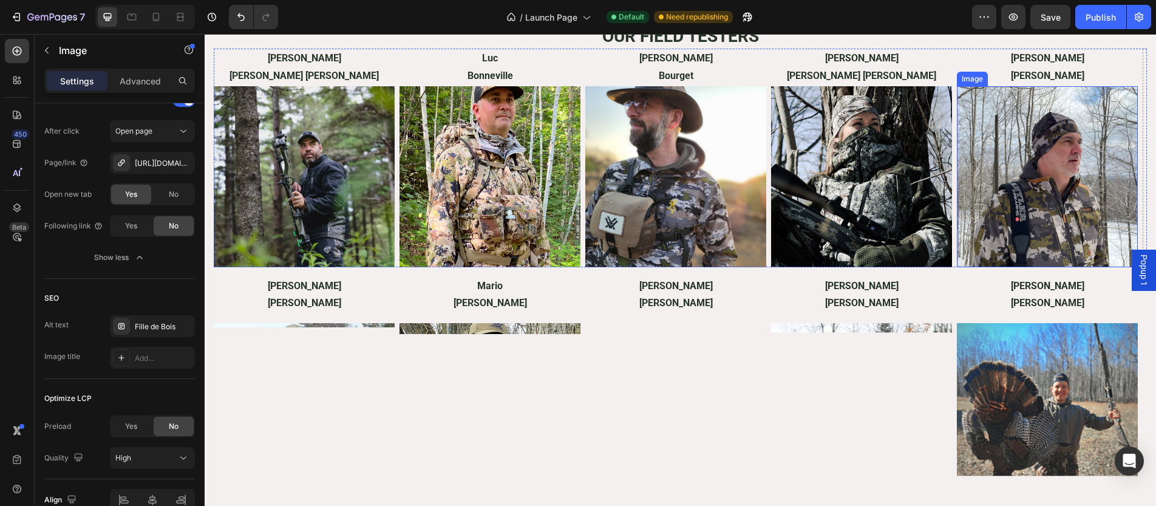
scroll to position [4396, 0]
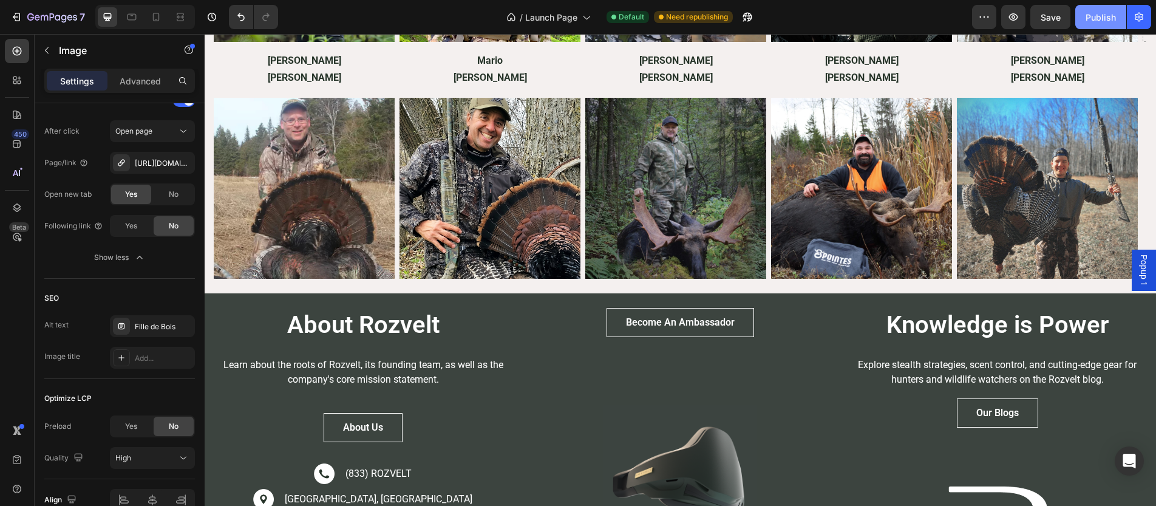
click at [1101, 12] on div "Publish" at bounding box center [1101, 17] width 30 height 13
